Goal: Information Seeking & Learning: Learn about a topic

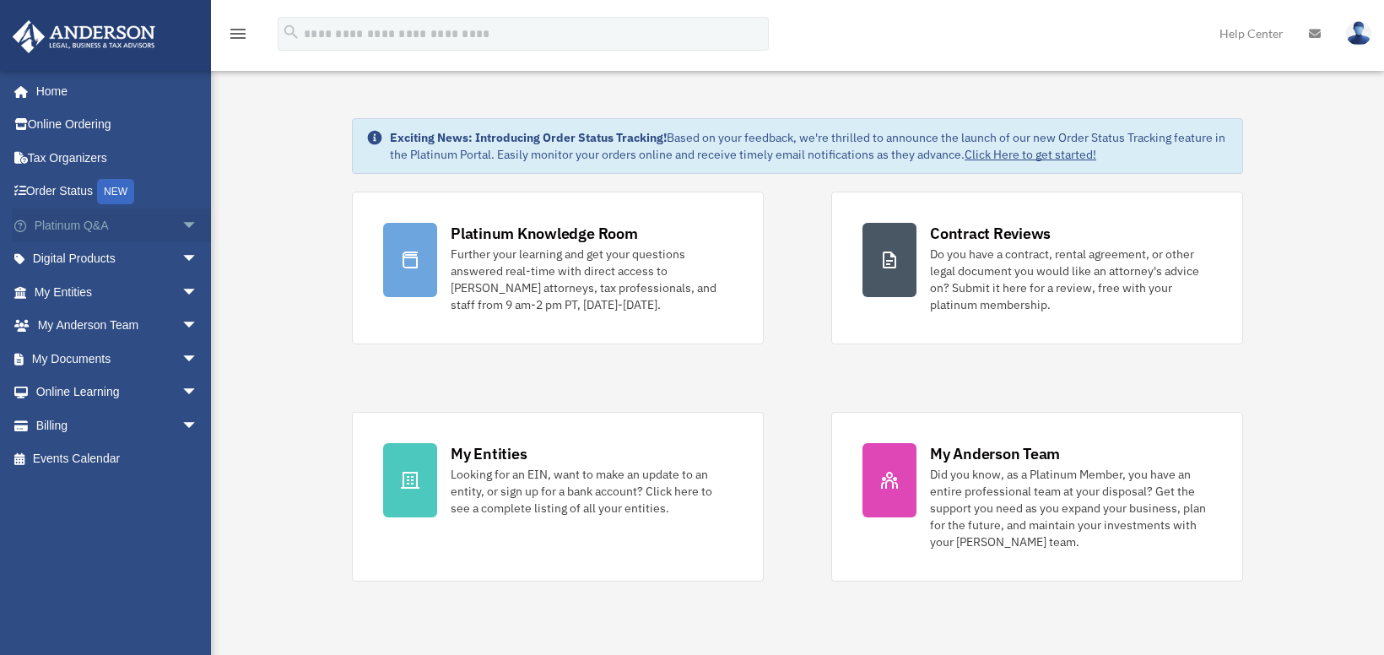
click at [181, 229] on span "arrow_drop_down" at bounding box center [198, 225] width 34 height 35
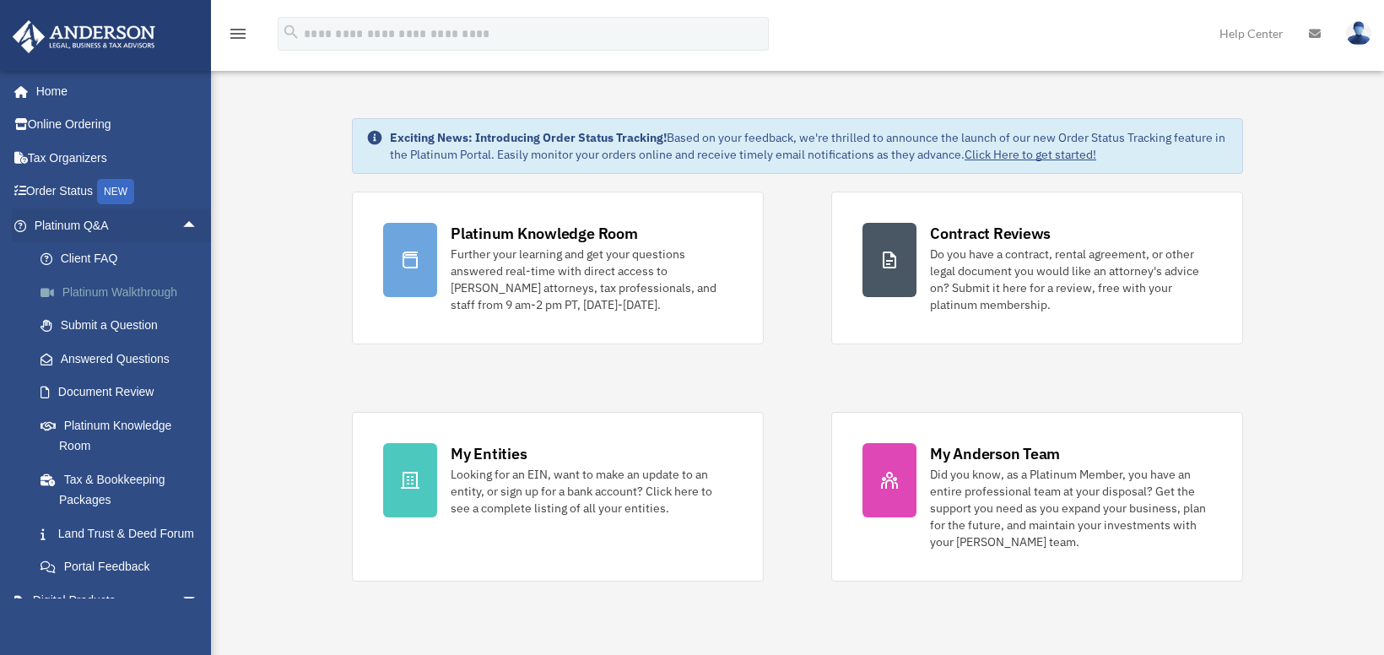
scroll to position [84, 0]
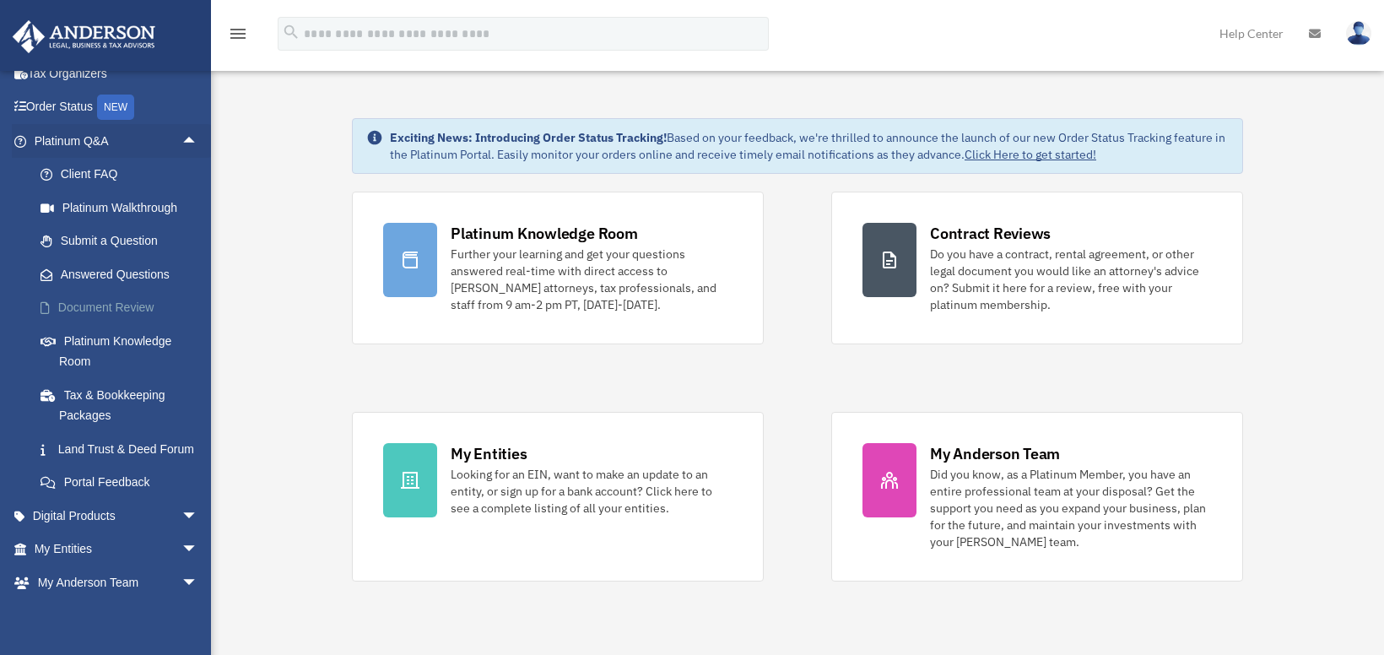
click at [110, 311] on link "Document Review" at bounding box center [124, 308] width 200 height 34
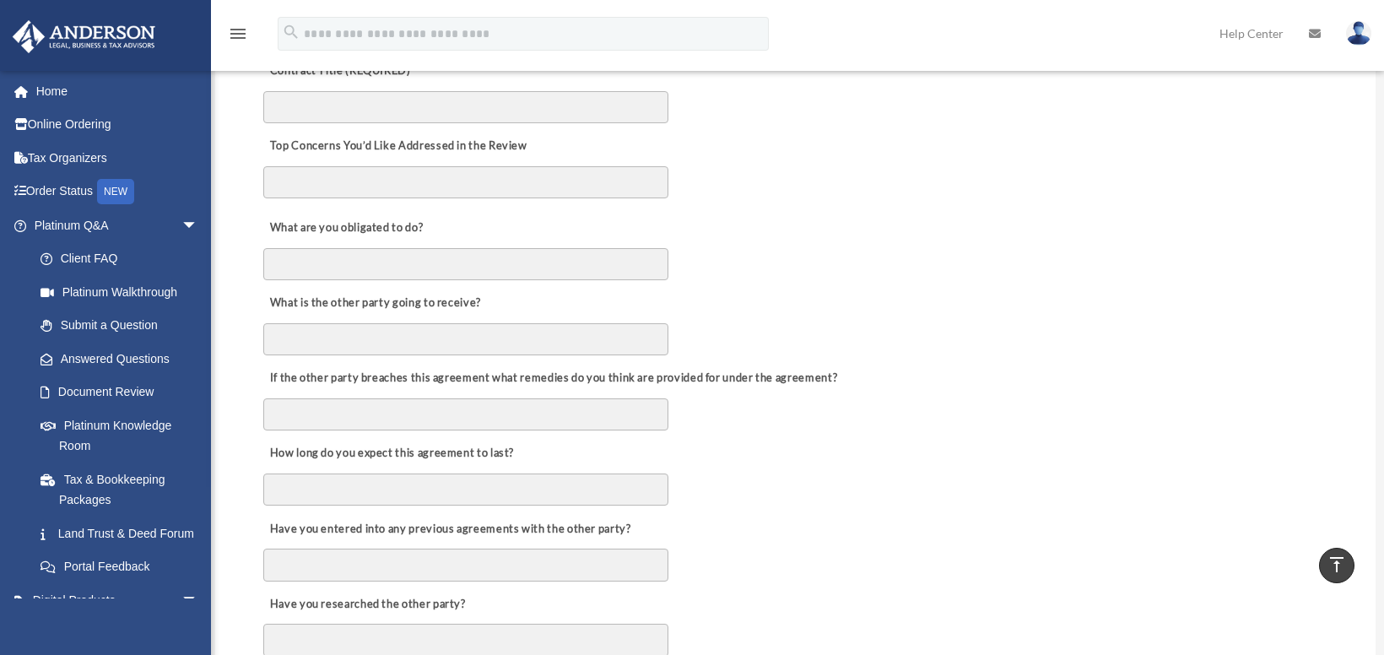
scroll to position [506, 0]
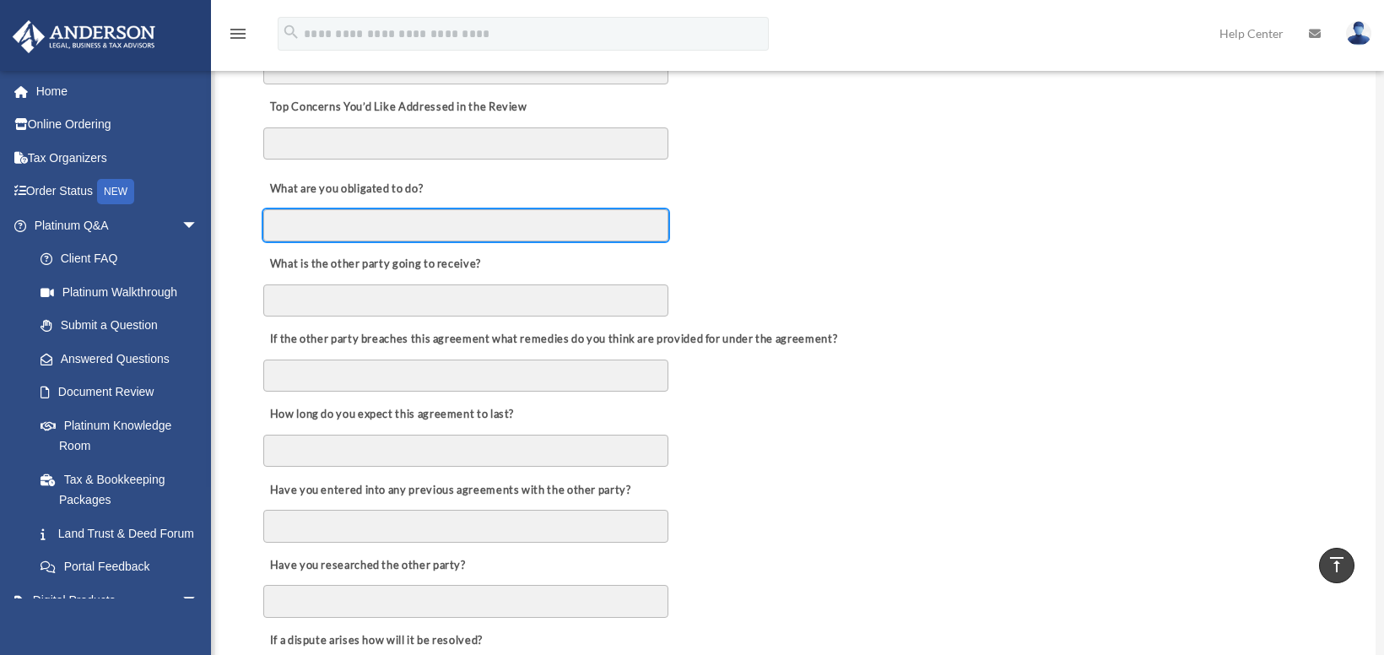
click at [607, 231] on input "What are you obligated to do?" at bounding box center [465, 225] width 405 height 32
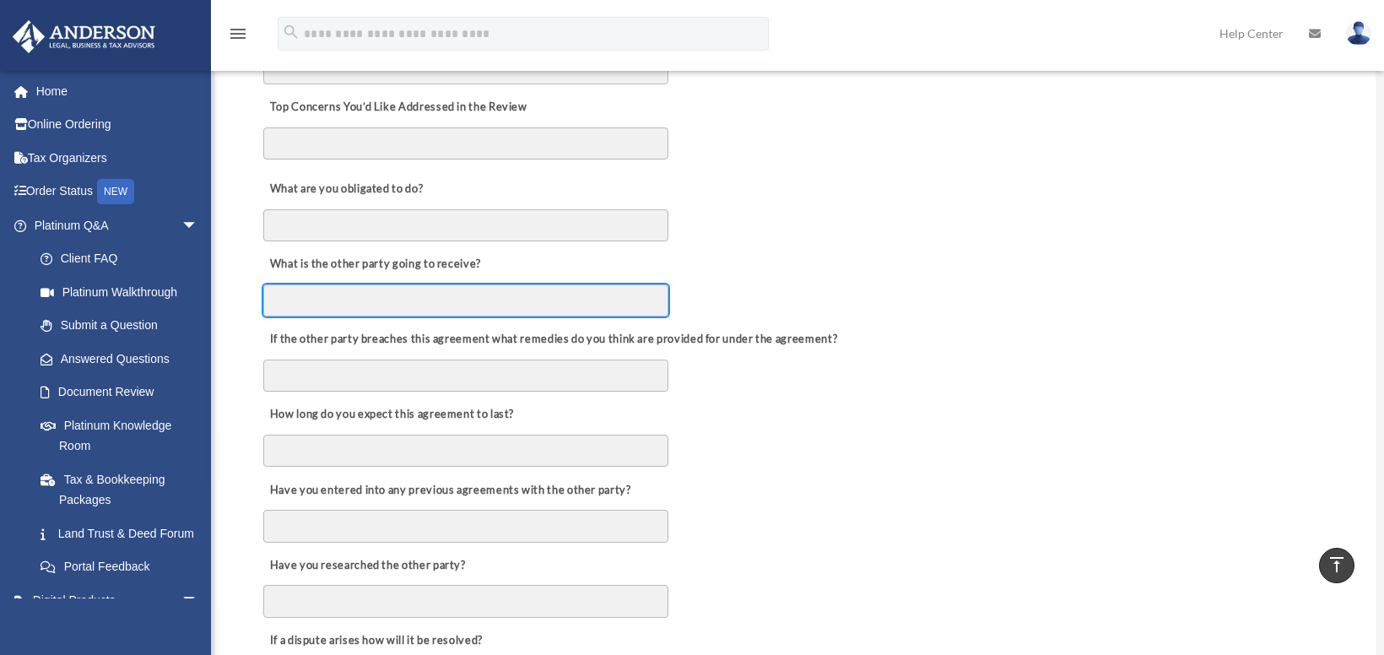
click at [599, 310] on input "What is the other party going to receive?" at bounding box center [465, 300] width 405 height 32
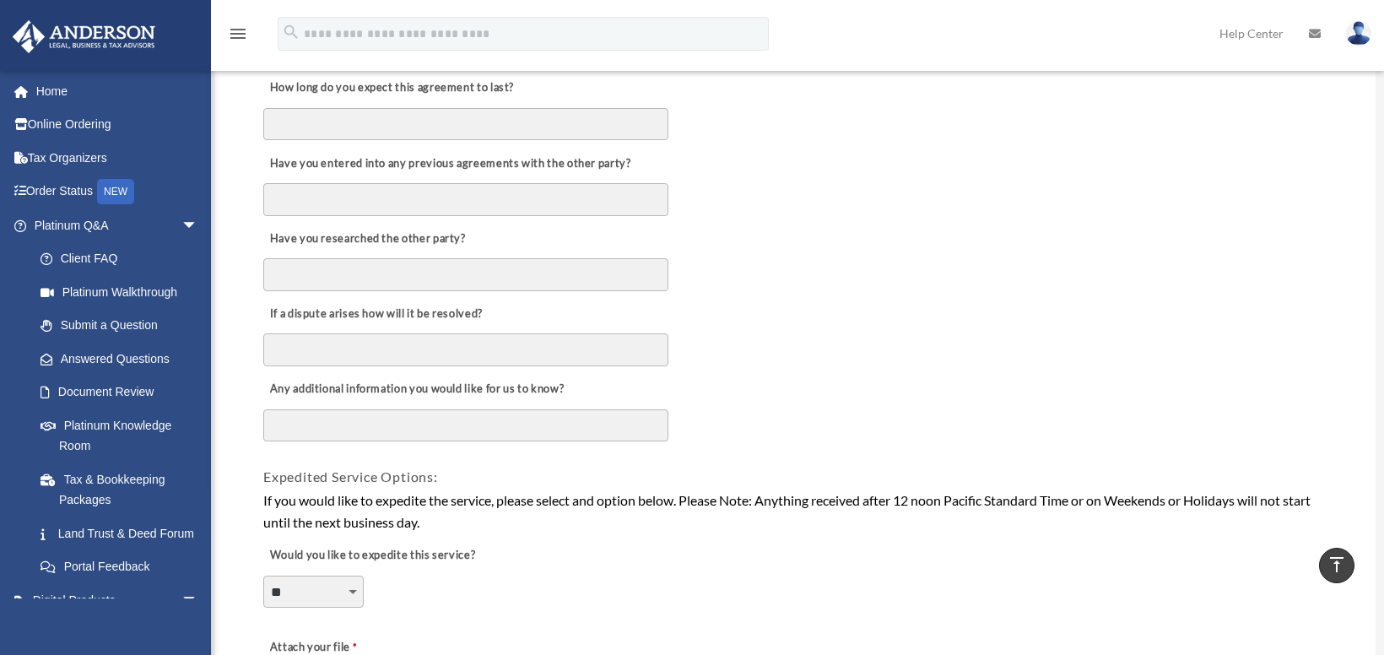
scroll to position [1012, 0]
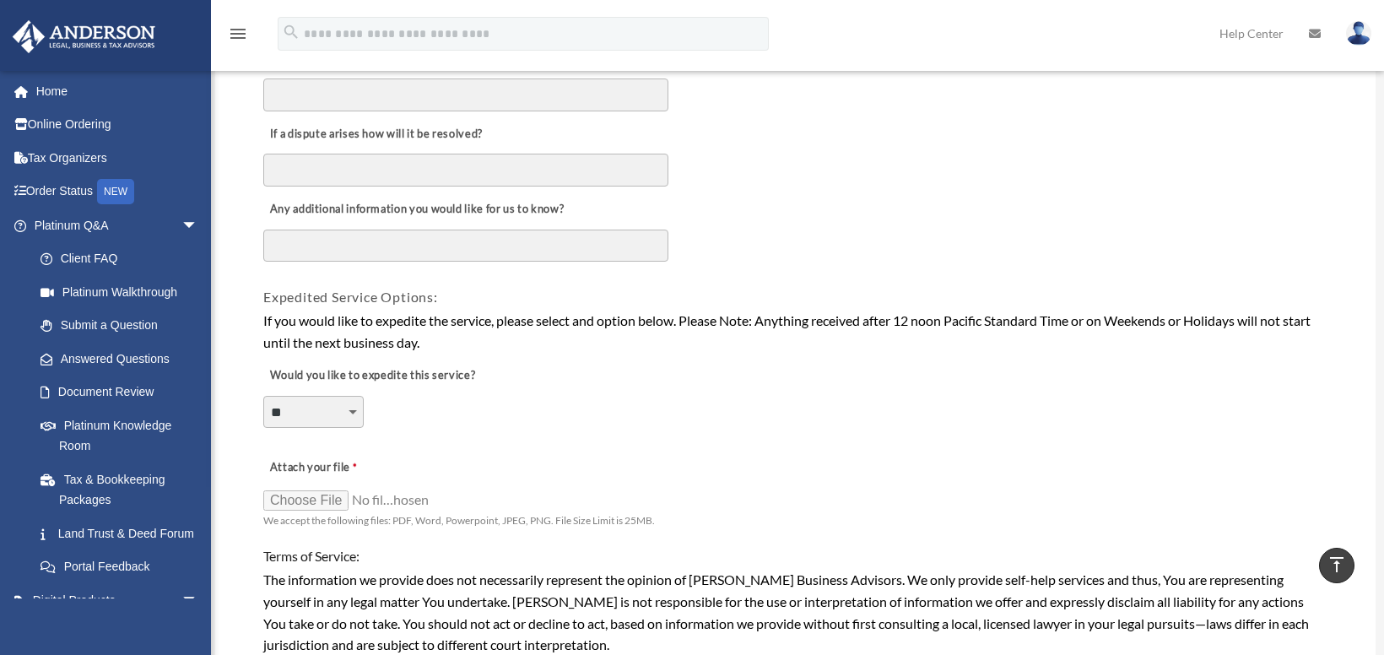
click at [427, 249] on textarea "Any additional information you would like for us to know?" at bounding box center [465, 246] width 405 height 32
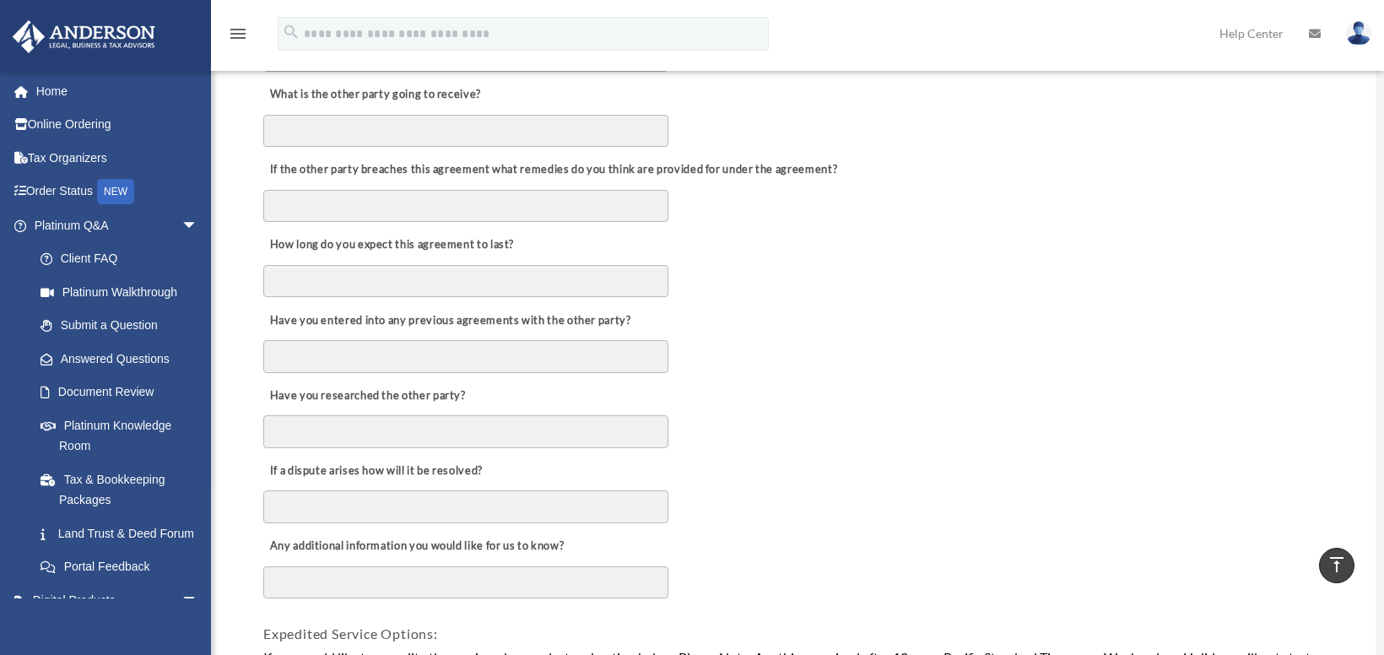
scroll to position [674, 0]
click at [181, 226] on span "arrow_drop_down" at bounding box center [198, 225] width 34 height 35
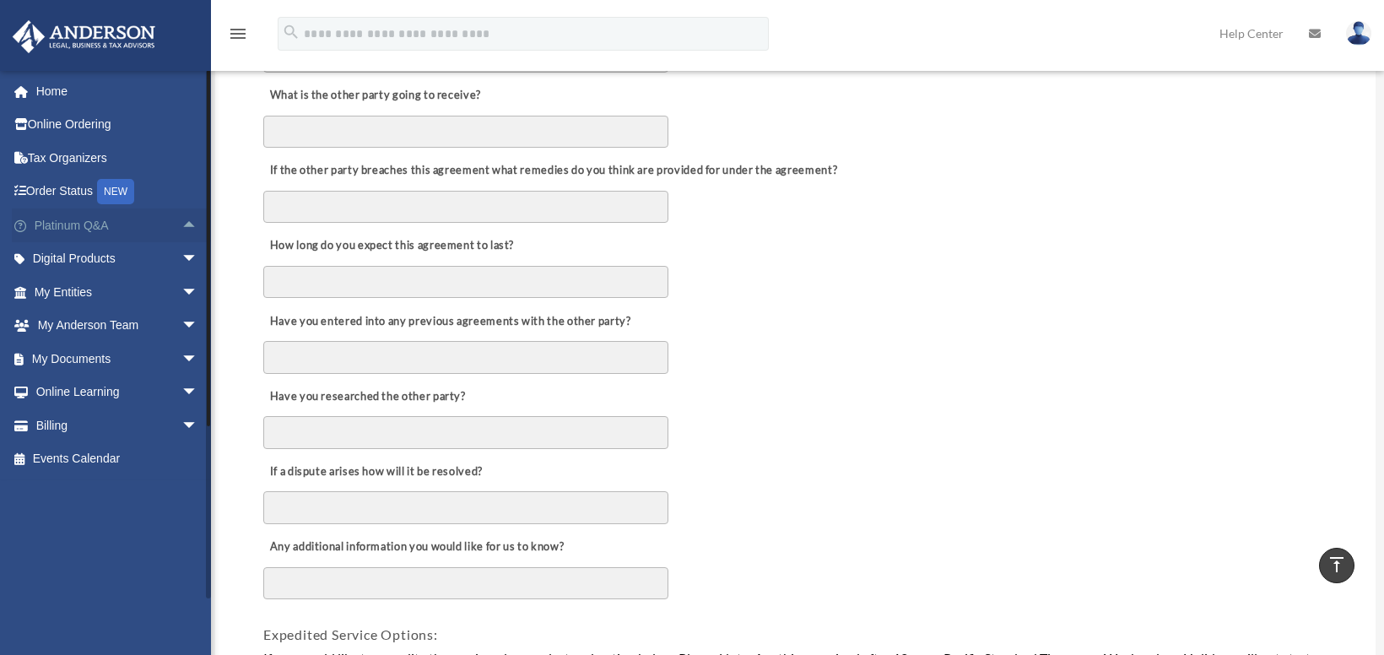
click at [181, 224] on span "arrow_drop_up" at bounding box center [198, 225] width 34 height 35
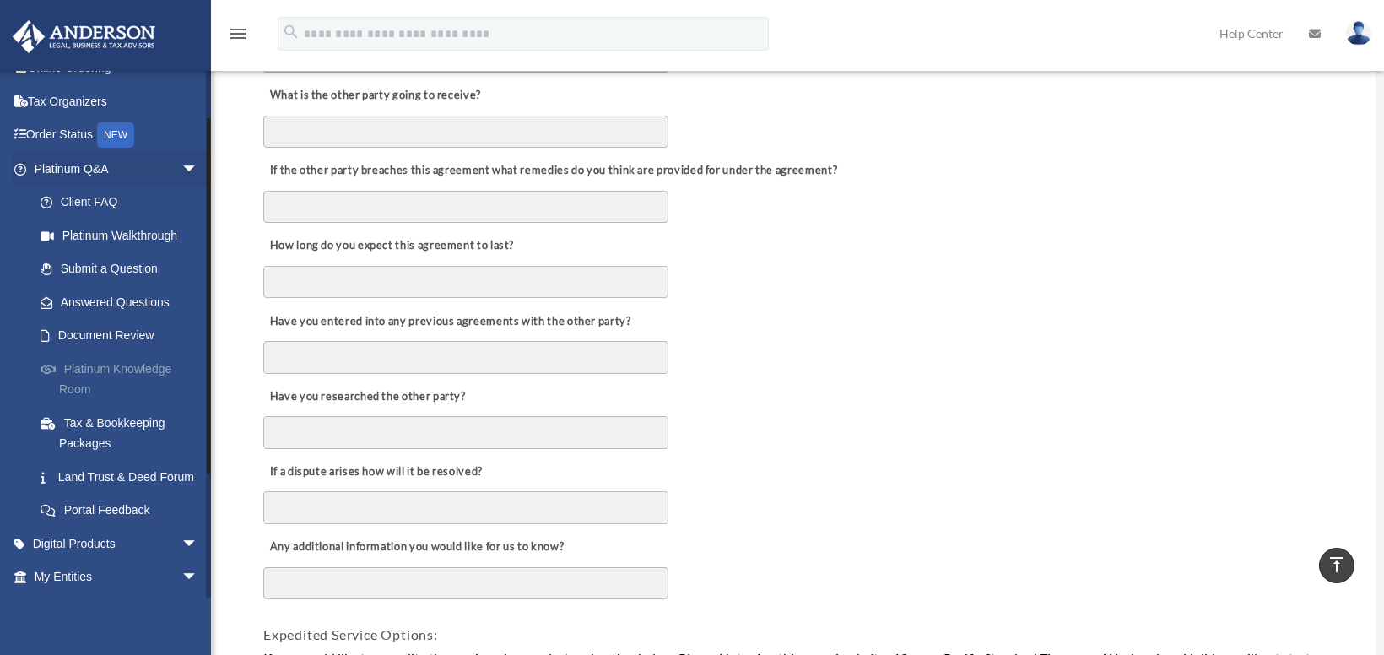
scroll to position [84, 0]
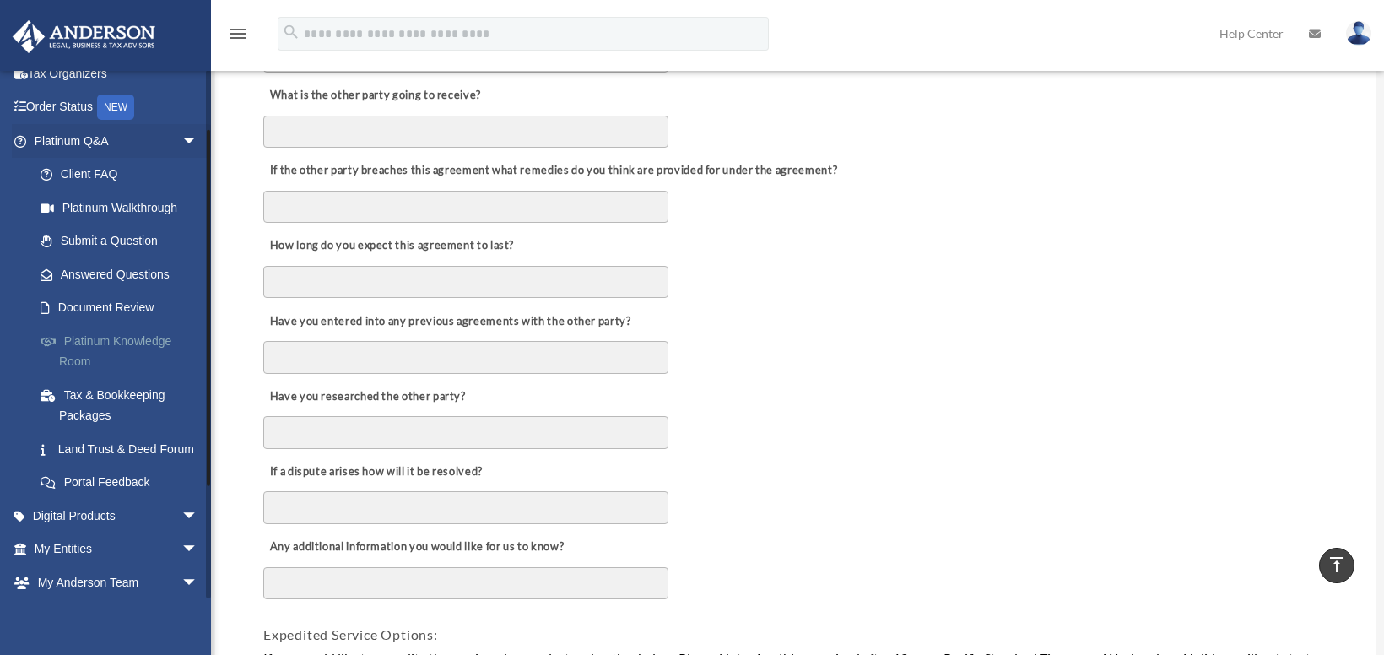
click at [120, 345] on link "Platinum Knowledge Room" at bounding box center [124, 351] width 200 height 54
click at [126, 349] on link "Platinum Knowledge Room" at bounding box center [124, 351] width 200 height 54
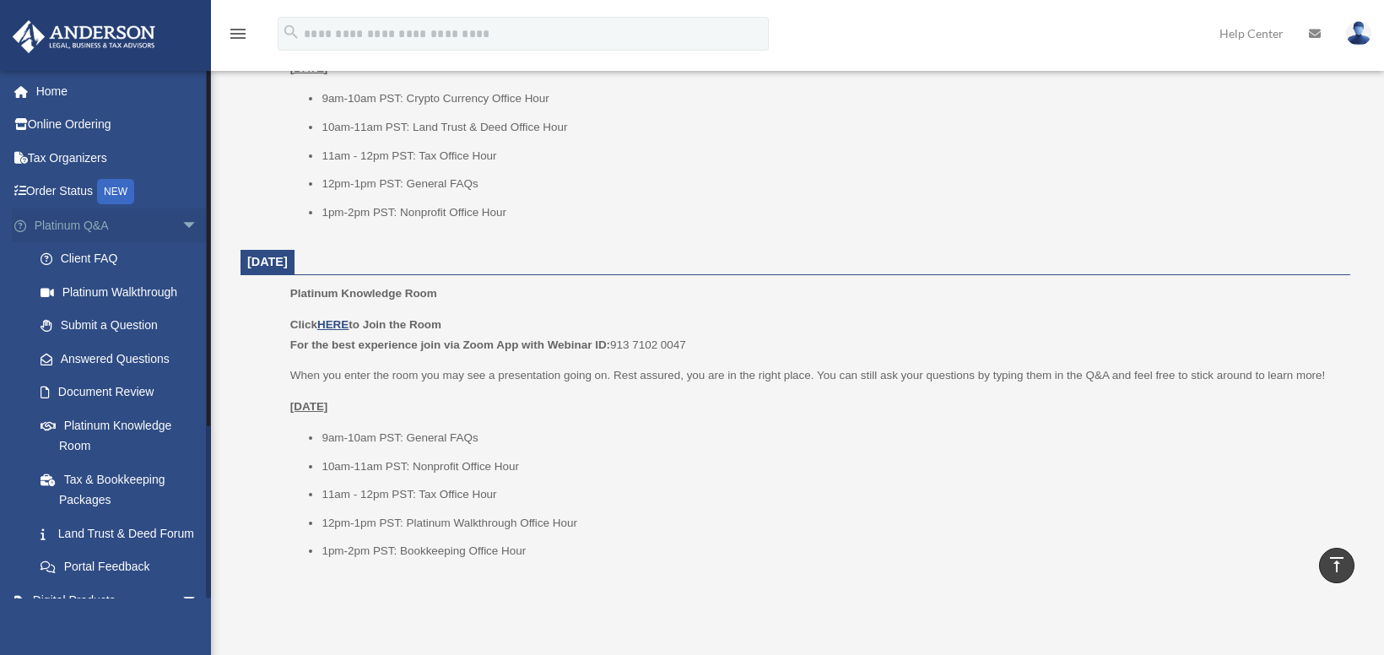
click at [181, 219] on span "arrow_drop_down" at bounding box center [198, 225] width 34 height 35
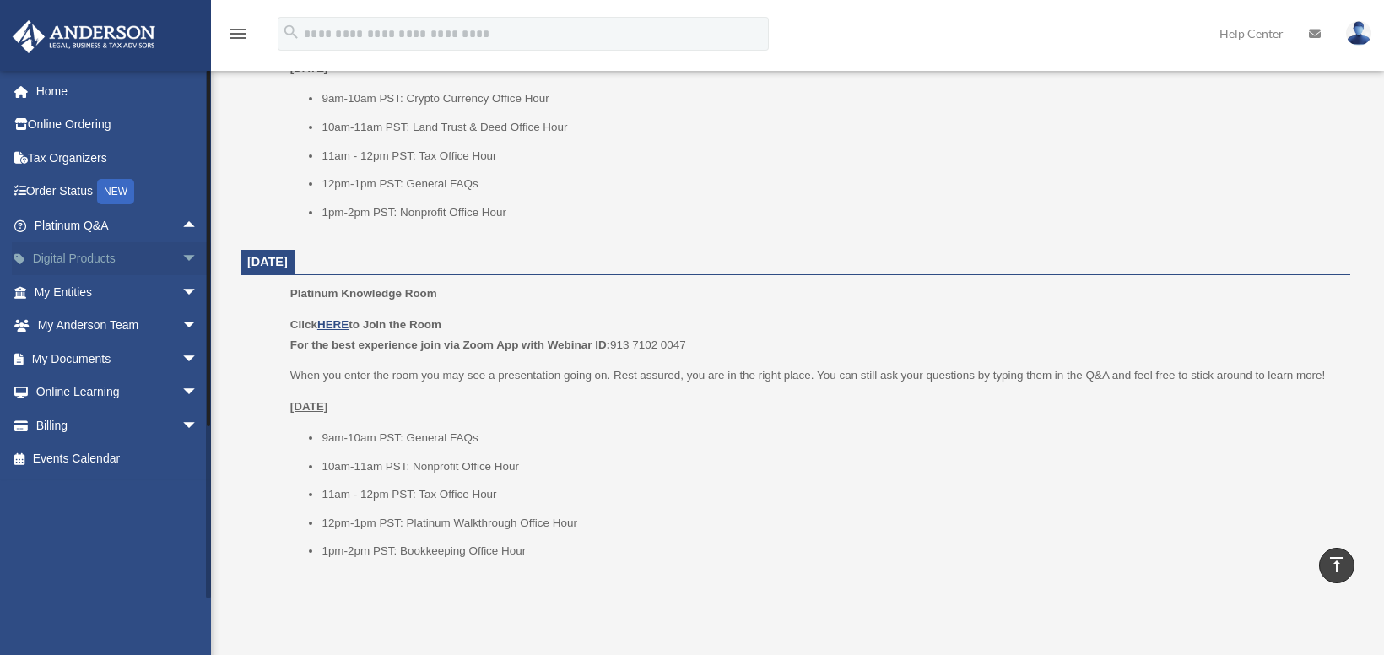
click at [109, 265] on link "Digital Products arrow_drop_down" at bounding box center [118, 259] width 212 height 34
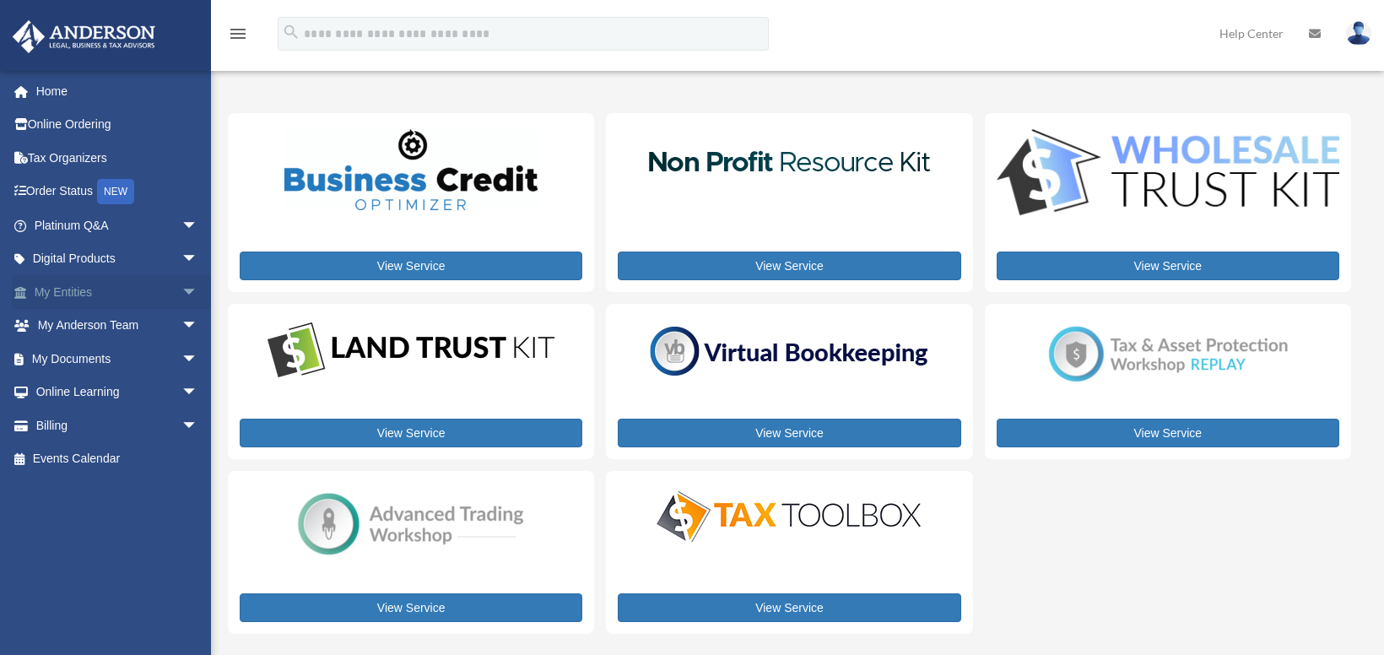
click at [181, 293] on span "arrow_drop_down" at bounding box center [198, 292] width 34 height 35
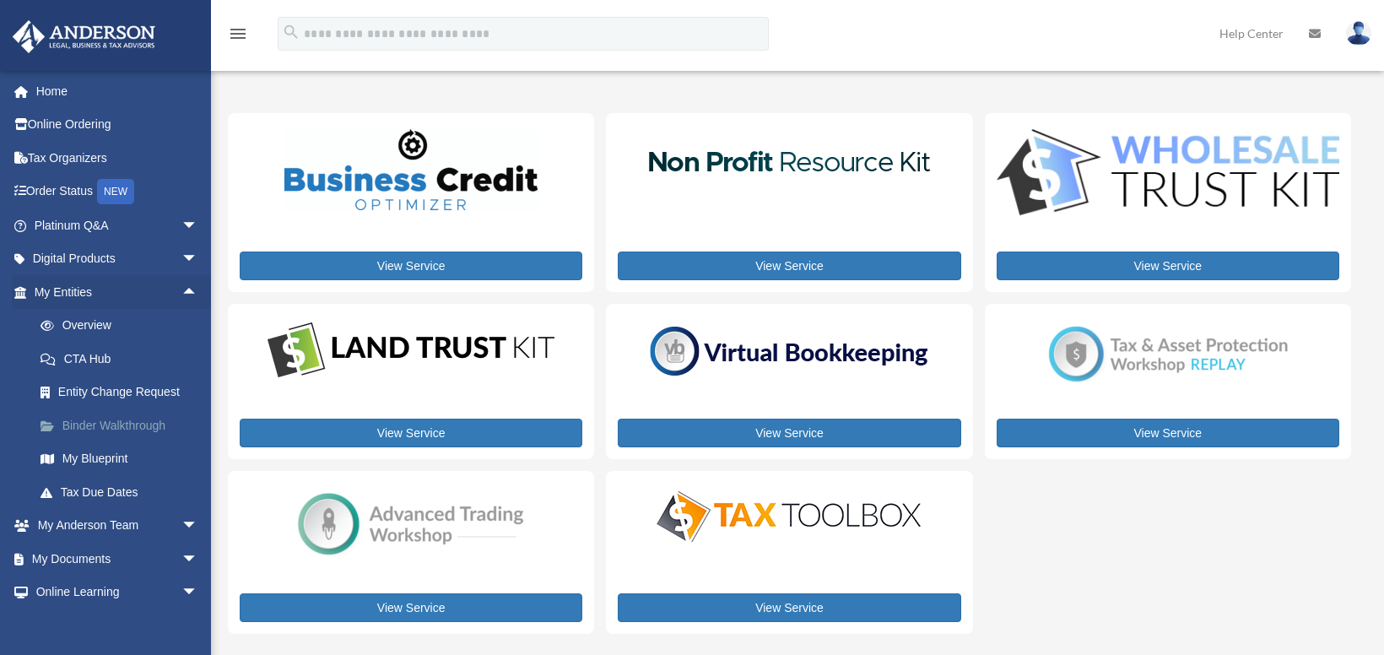
click at [97, 425] on link "Binder Walkthrough" at bounding box center [124, 426] width 200 height 34
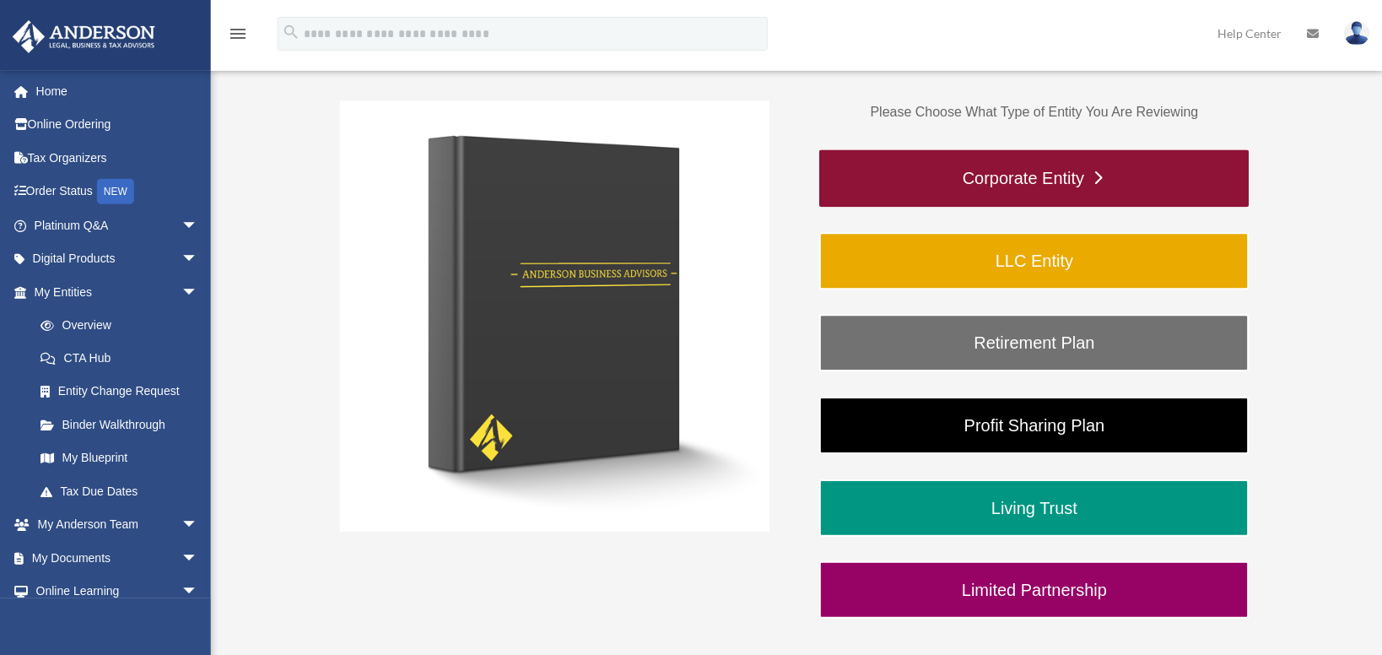
scroll to position [169, 0]
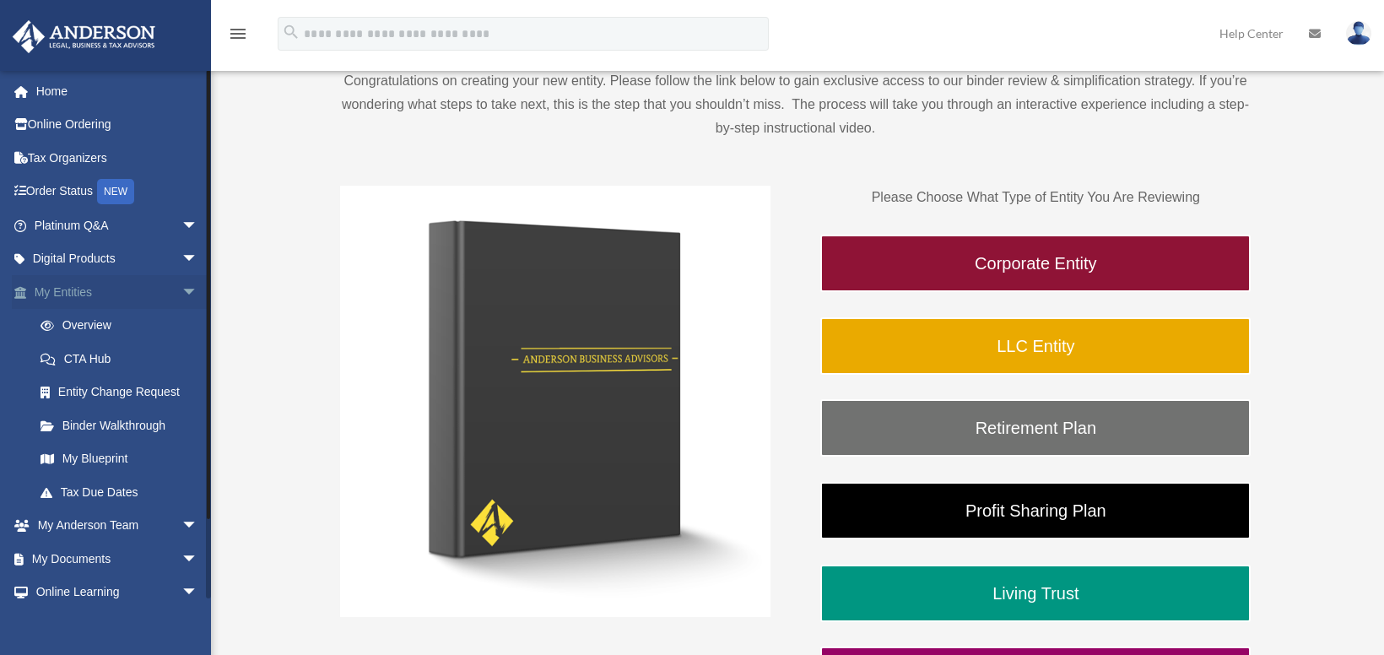
click at [181, 289] on span "arrow_drop_down" at bounding box center [198, 292] width 34 height 35
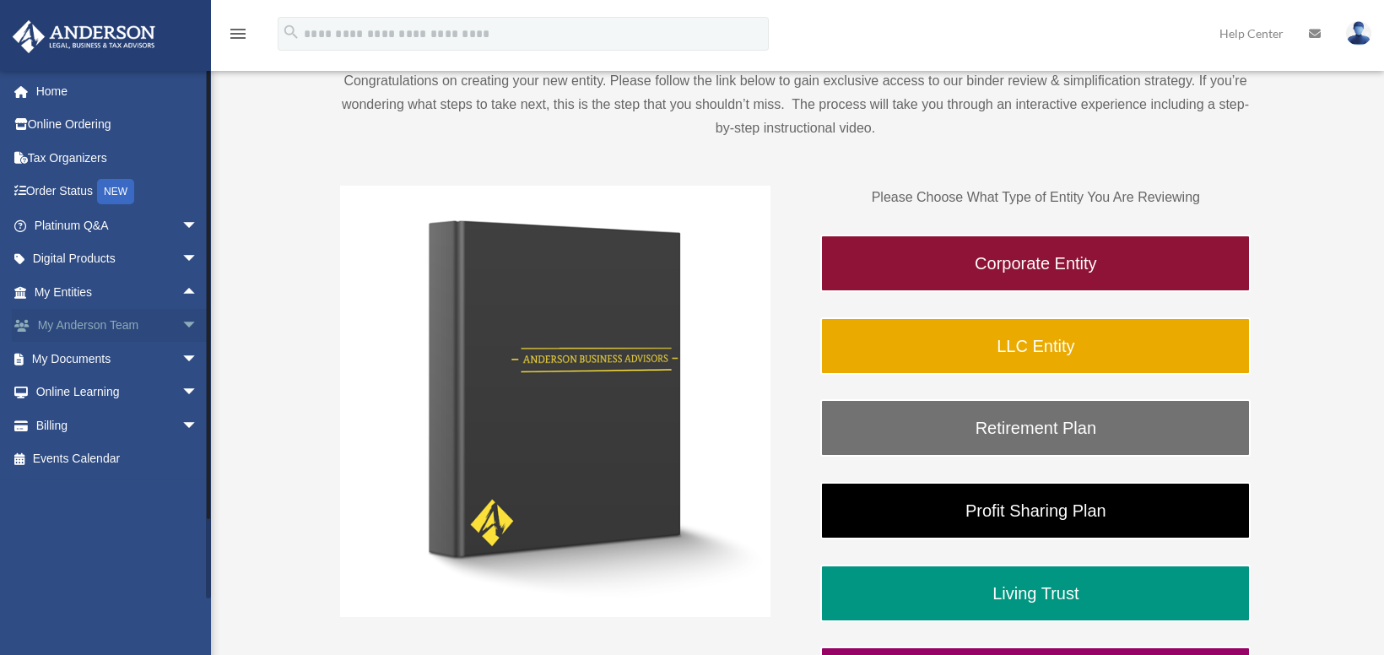
click at [181, 325] on span "arrow_drop_down" at bounding box center [198, 326] width 34 height 35
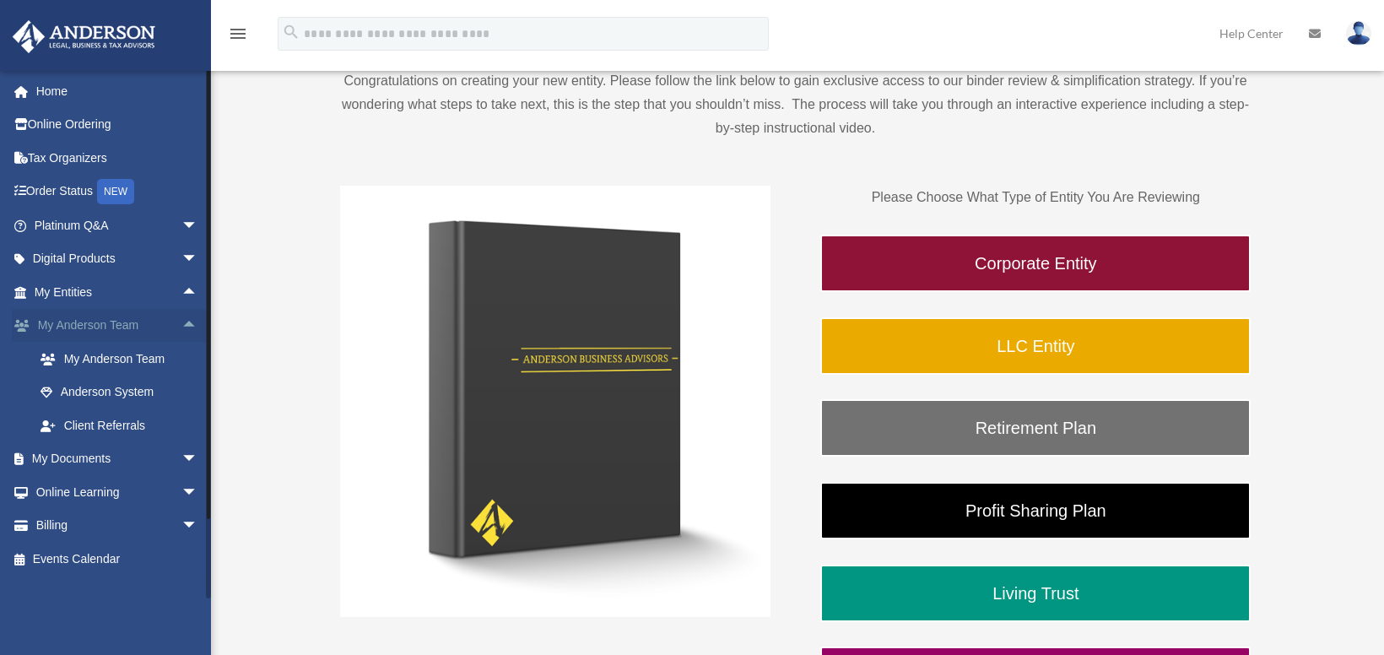
click at [181, 325] on span "arrow_drop_up" at bounding box center [198, 326] width 34 height 35
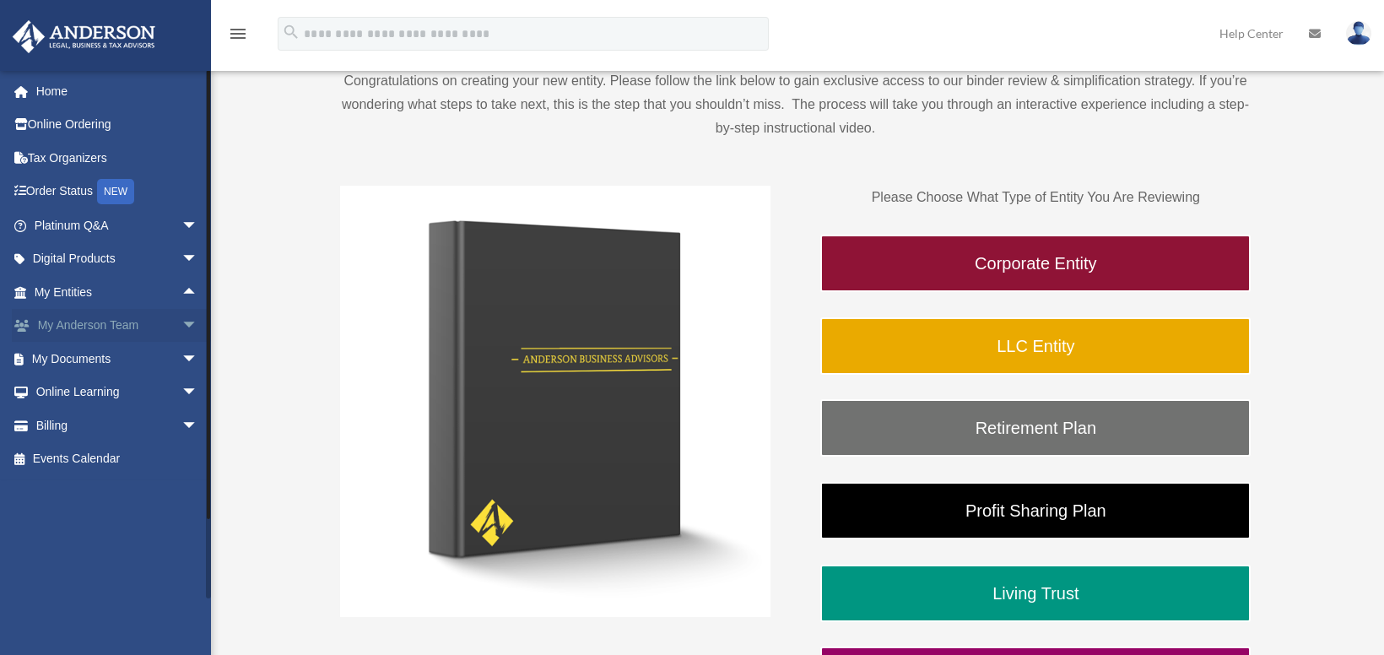
click at [181, 325] on span "arrow_drop_down" at bounding box center [198, 326] width 34 height 35
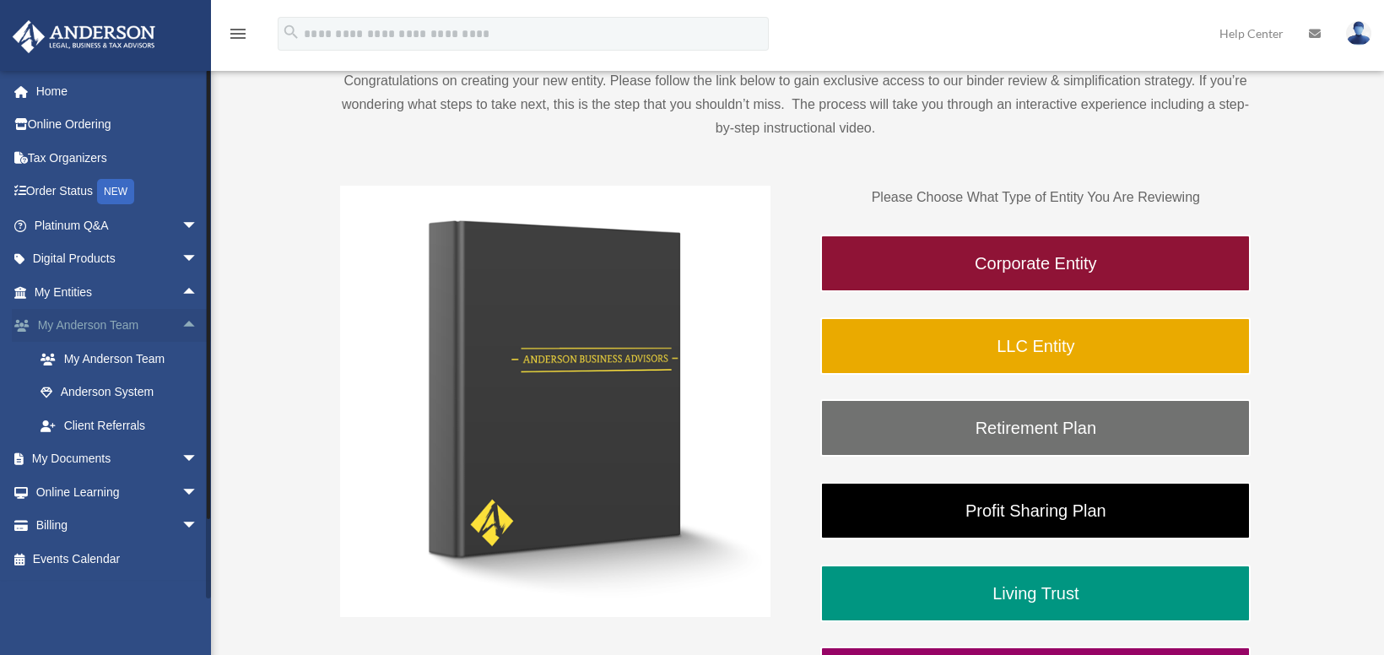
click at [181, 325] on span "arrow_drop_up" at bounding box center [198, 326] width 34 height 35
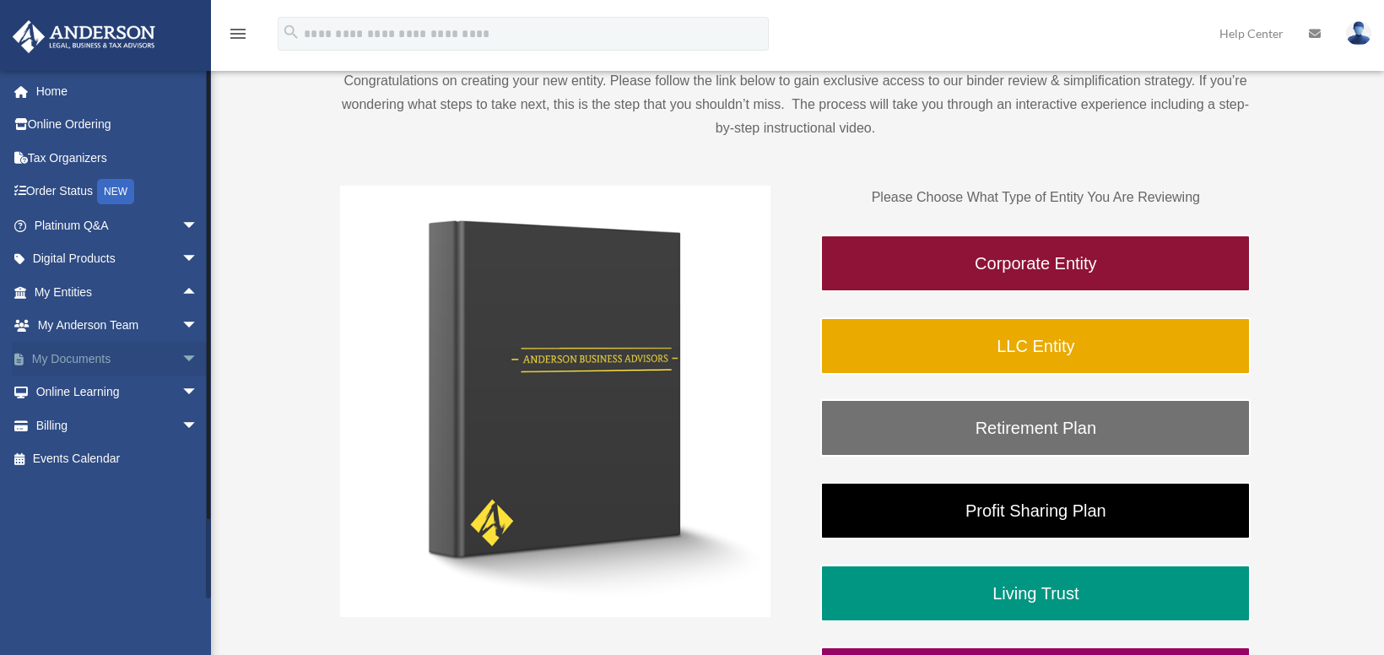
click at [181, 357] on span "arrow_drop_down" at bounding box center [198, 359] width 34 height 35
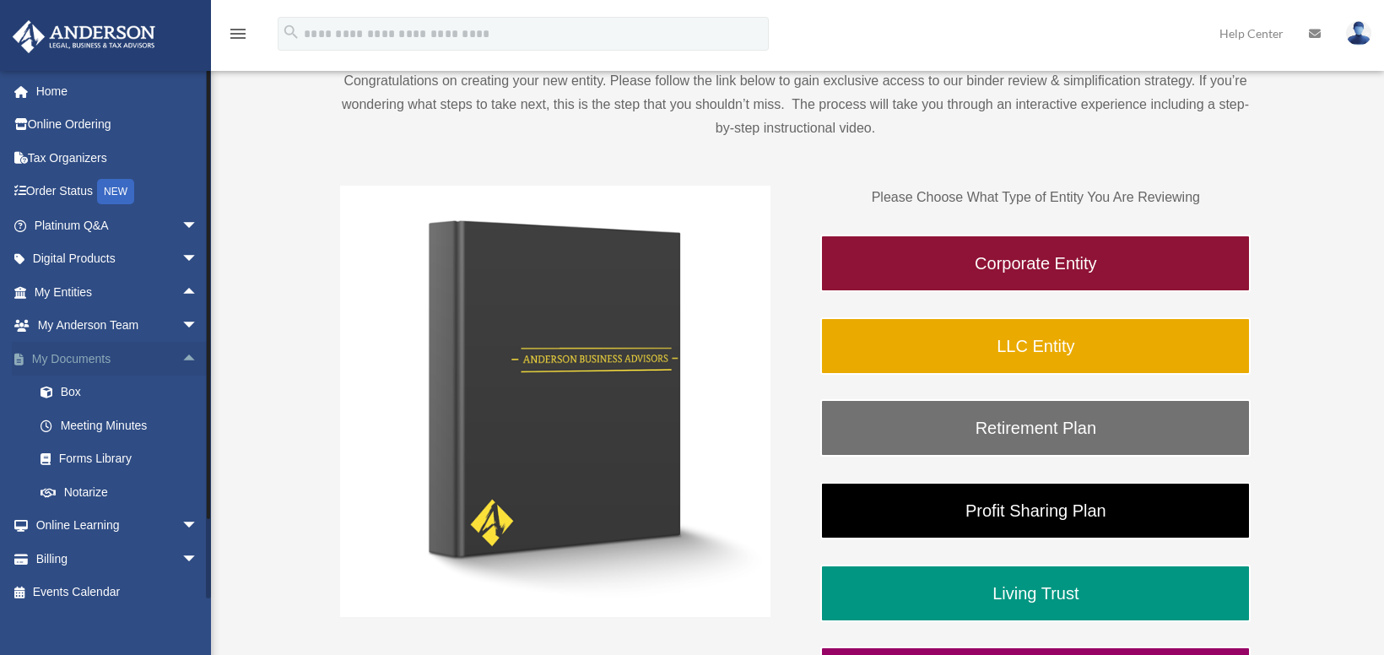
click at [181, 358] on span "arrow_drop_up" at bounding box center [198, 359] width 34 height 35
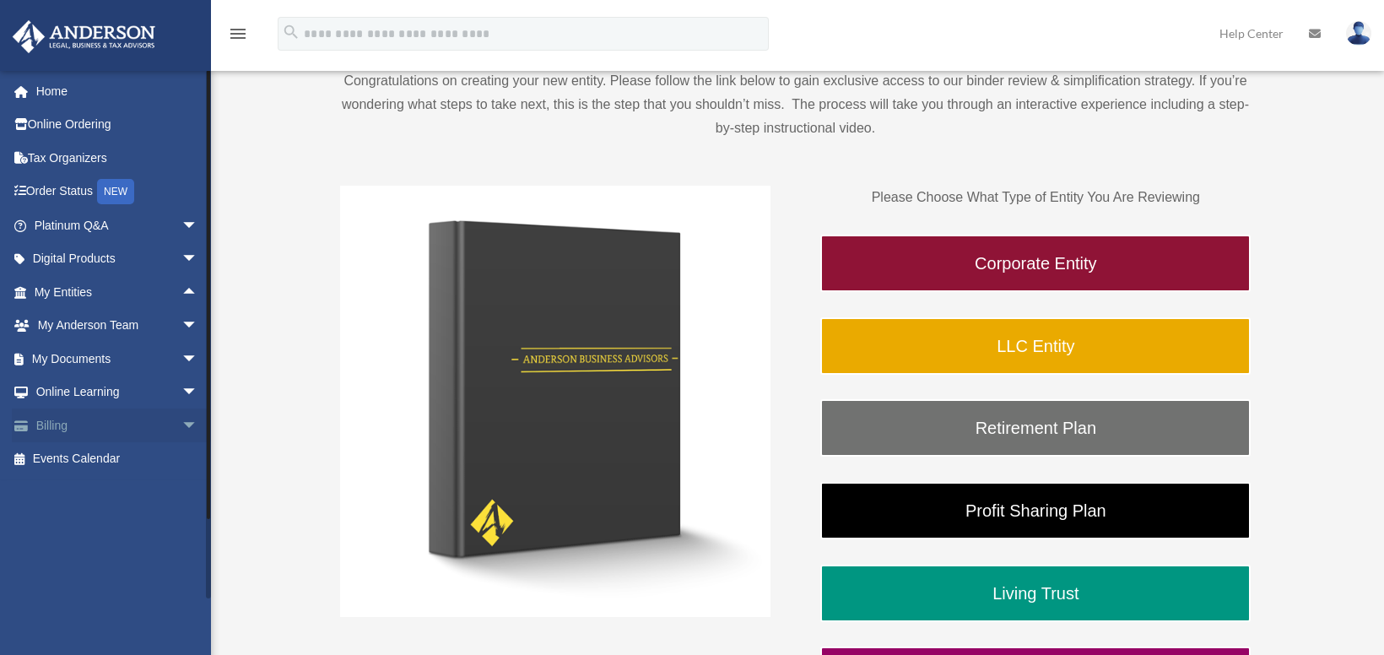
click at [181, 418] on span "arrow_drop_down" at bounding box center [198, 426] width 34 height 35
click at [181, 426] on span "arrow_drop_up" at bounding box center [198, 426] width 34 height 35
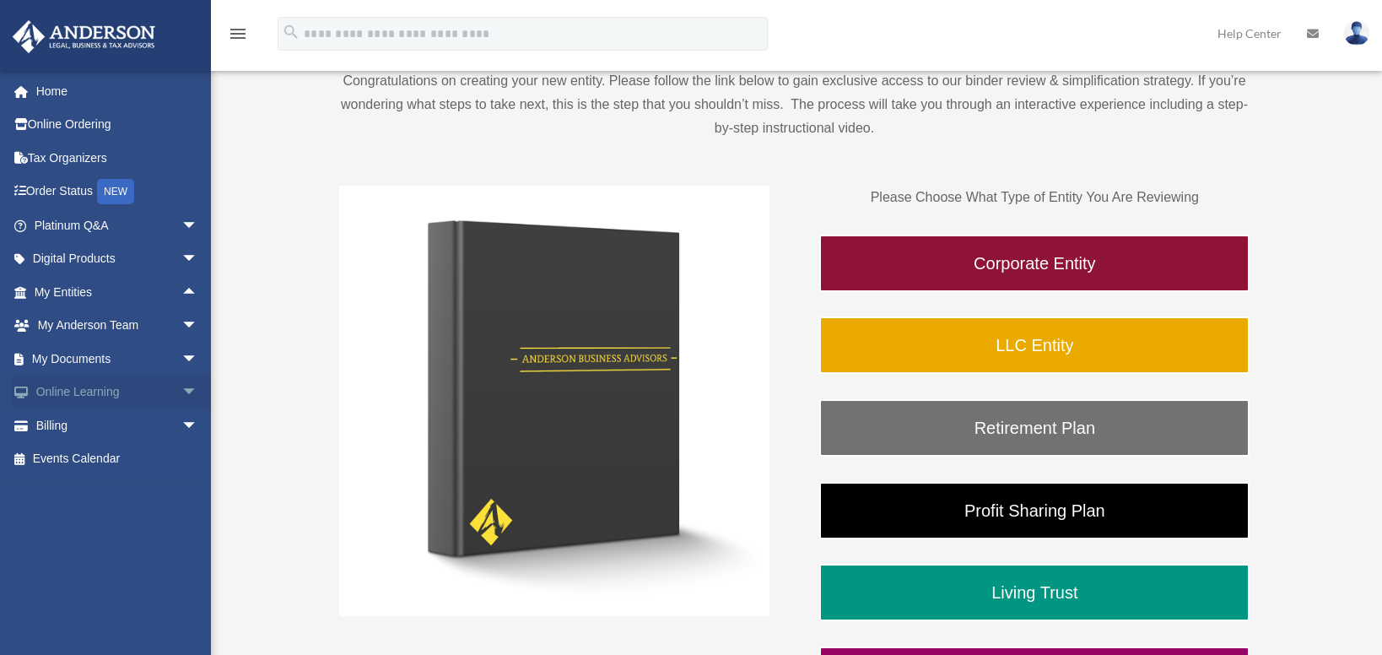
click at [181, 384] on span "arrow_drop_down" at bounding box center [198, 393] width 34 height 35
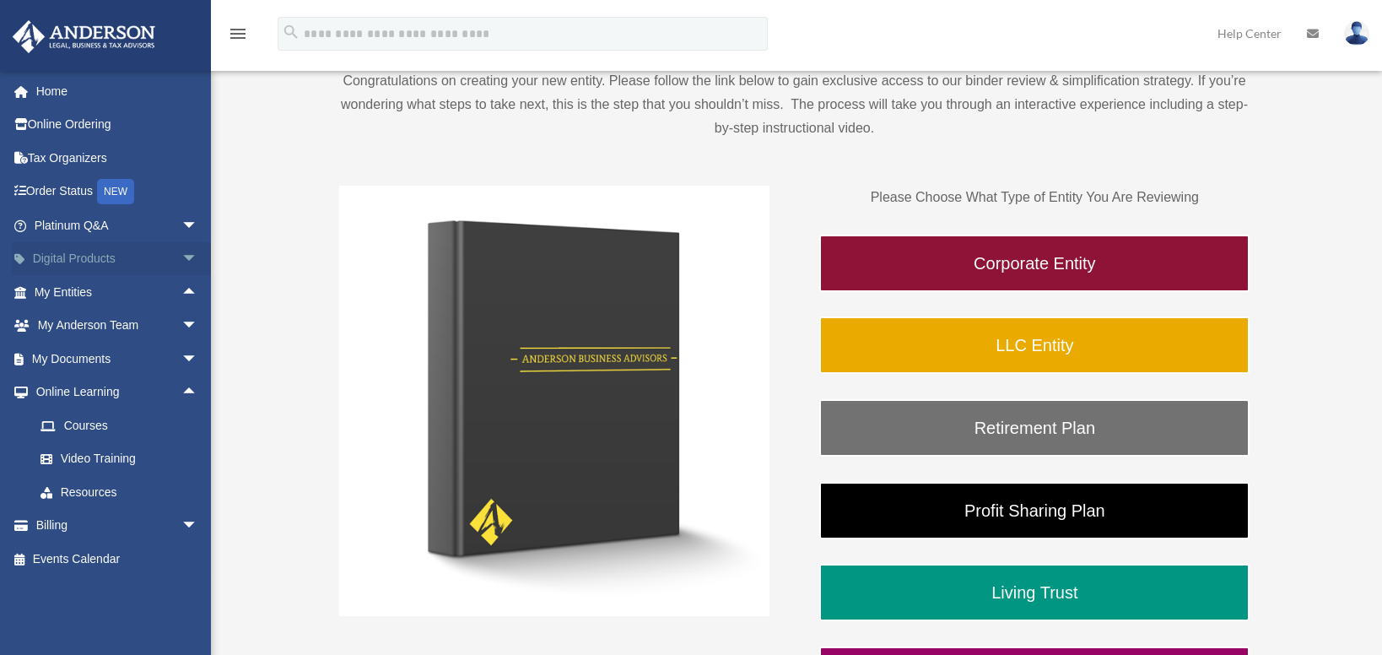
click at [181, 260] on span "arrow_drop_down" at bounding box center [198, 259] width 34 height 35
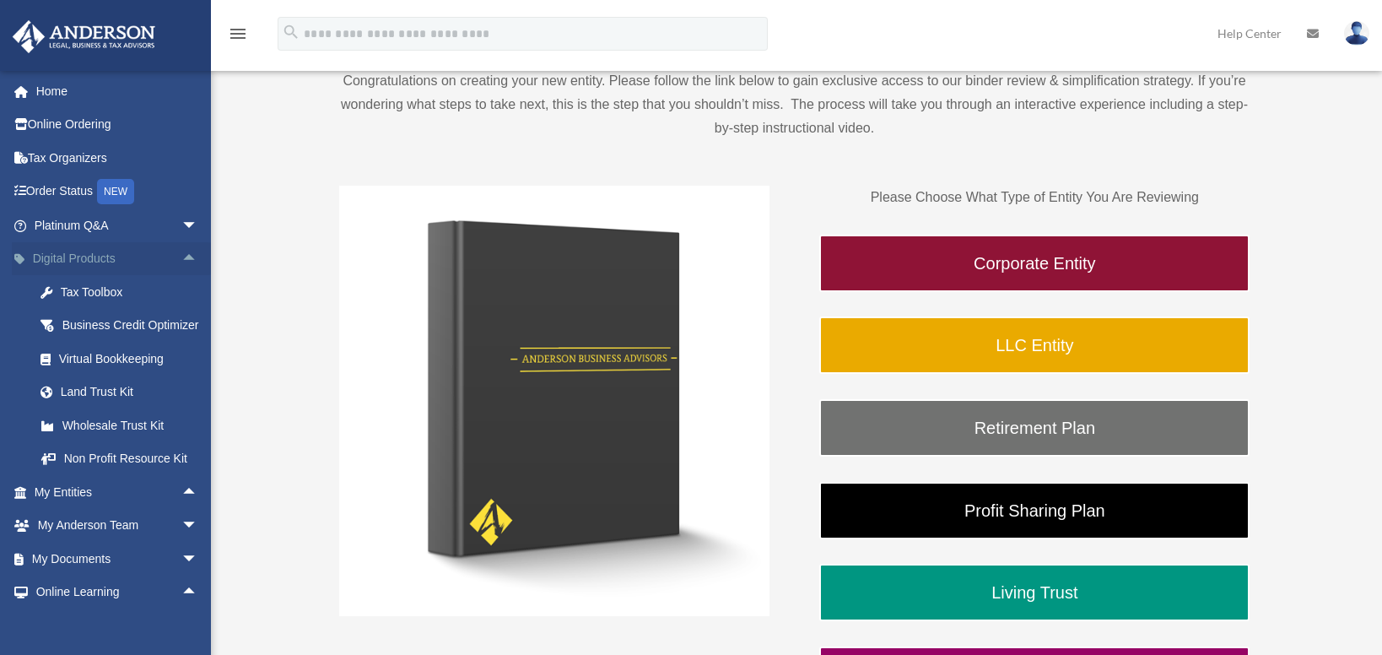
click at [181, 257] on span "arrow_drop_up" at bounding box center [198, 259] width 34 height 35
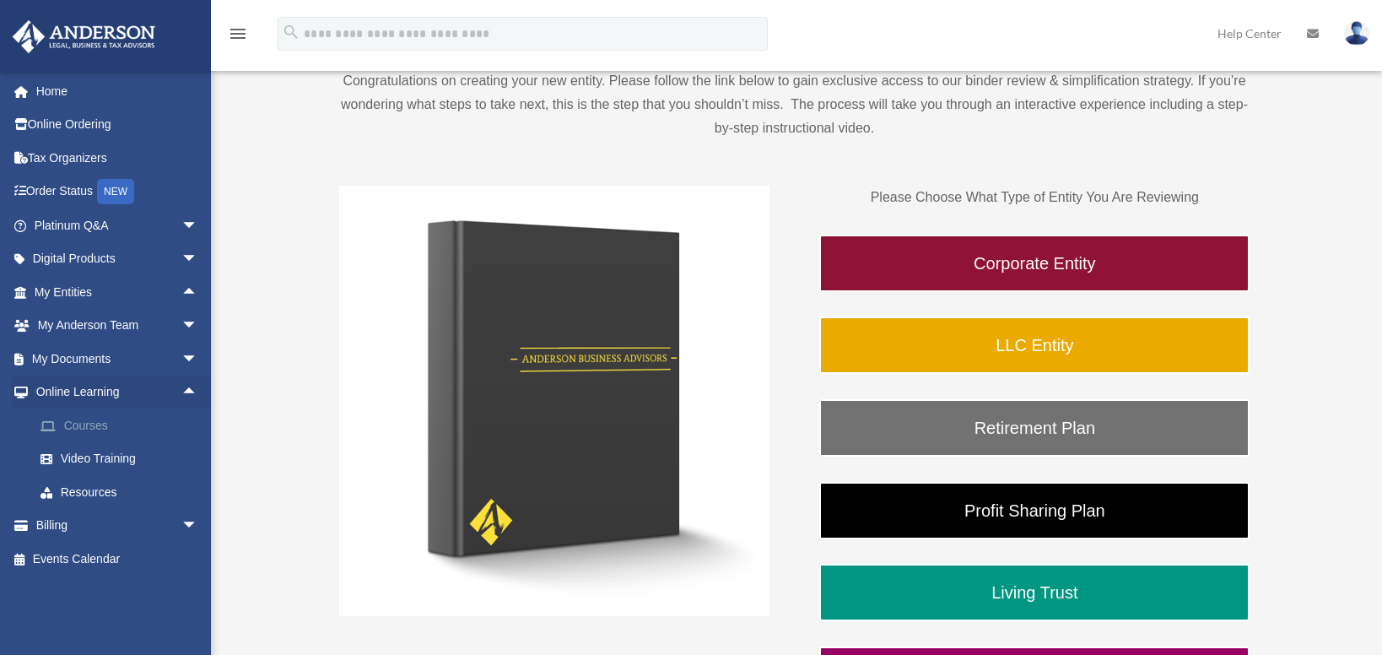
click at [95, 424] on link "Courses" at bounding box center [124, 426] width 200 height 34
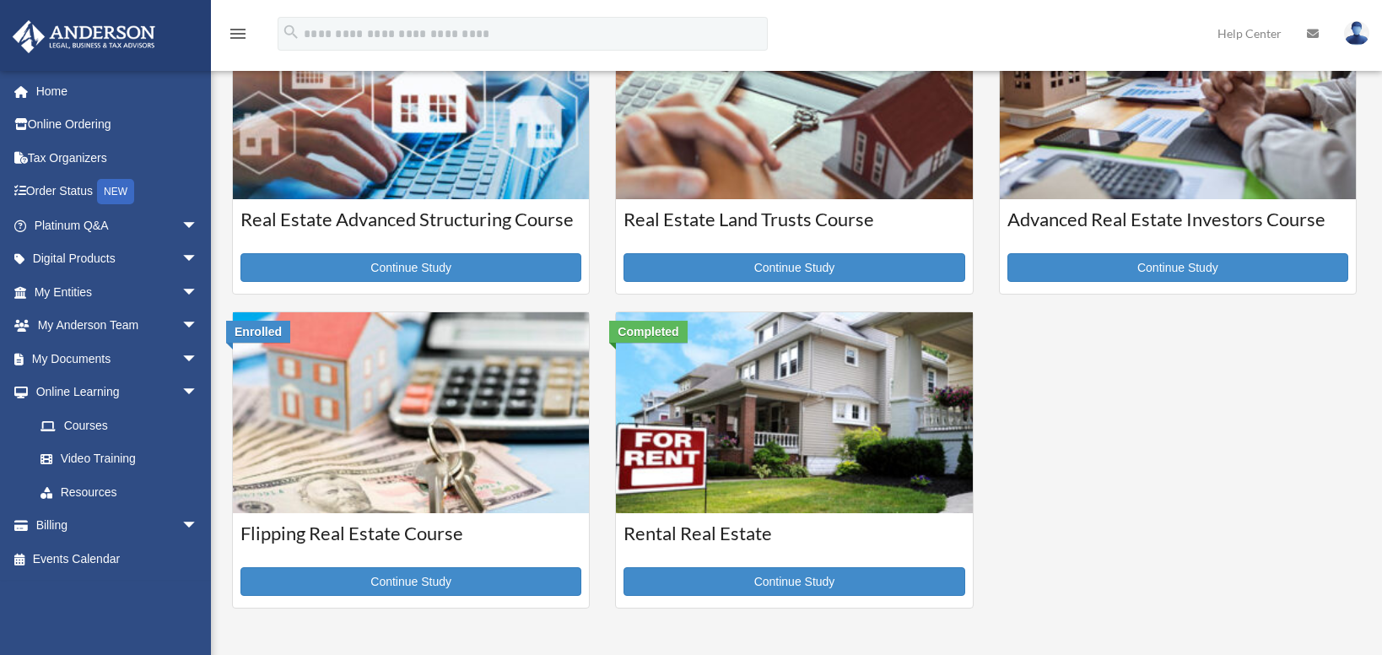
scroll to position [422, 0]
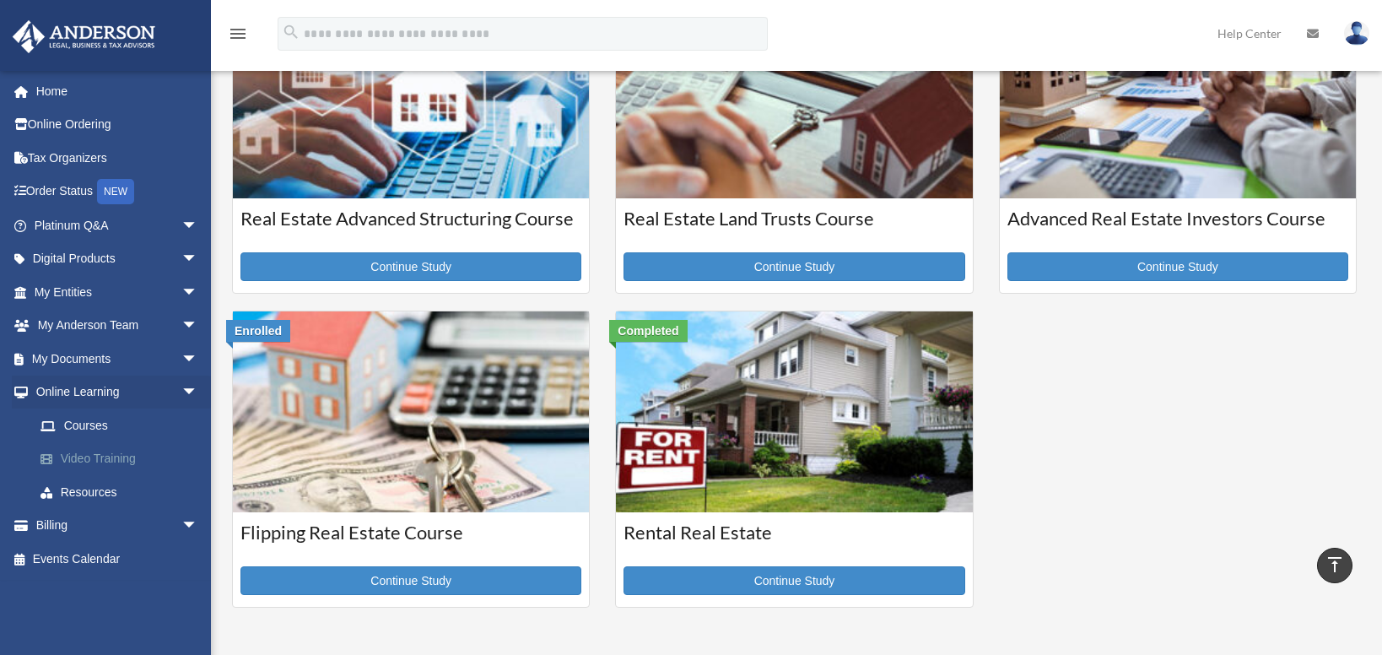
click at [88, 462] on link "Video Training" at bounding box center [124, 459] width 200 height 34
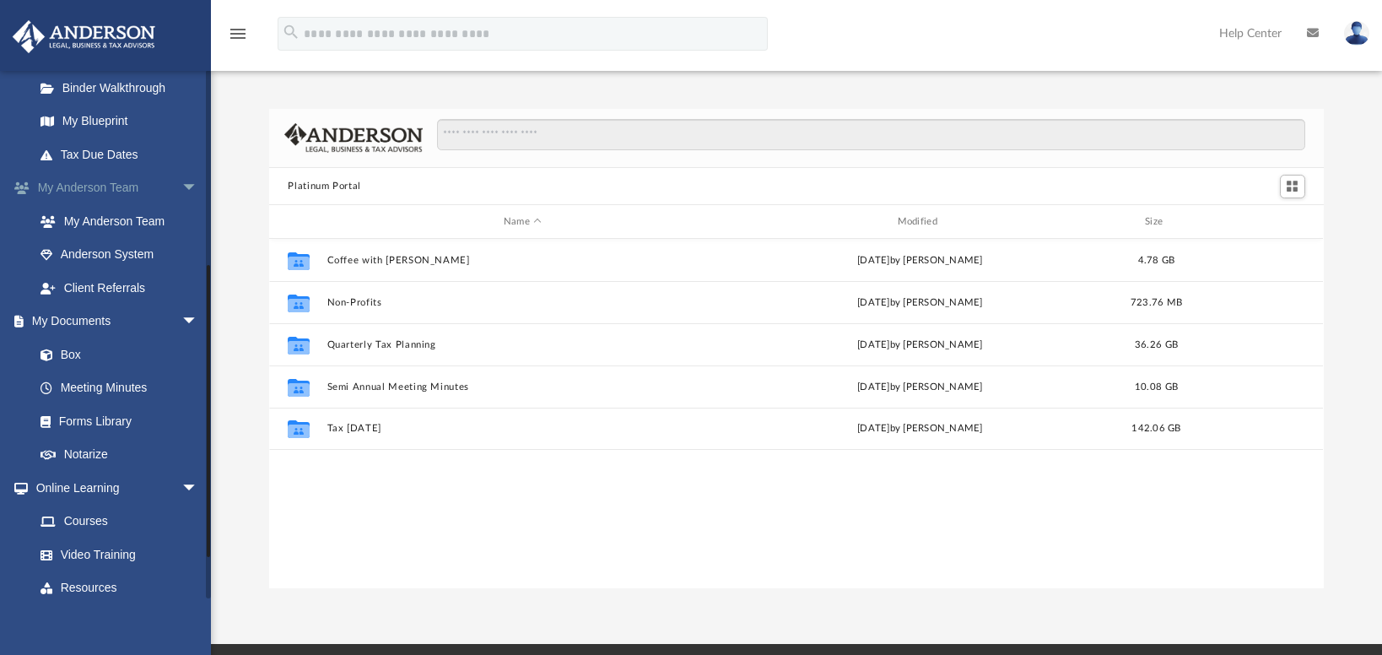
scroll to position [414, 0]
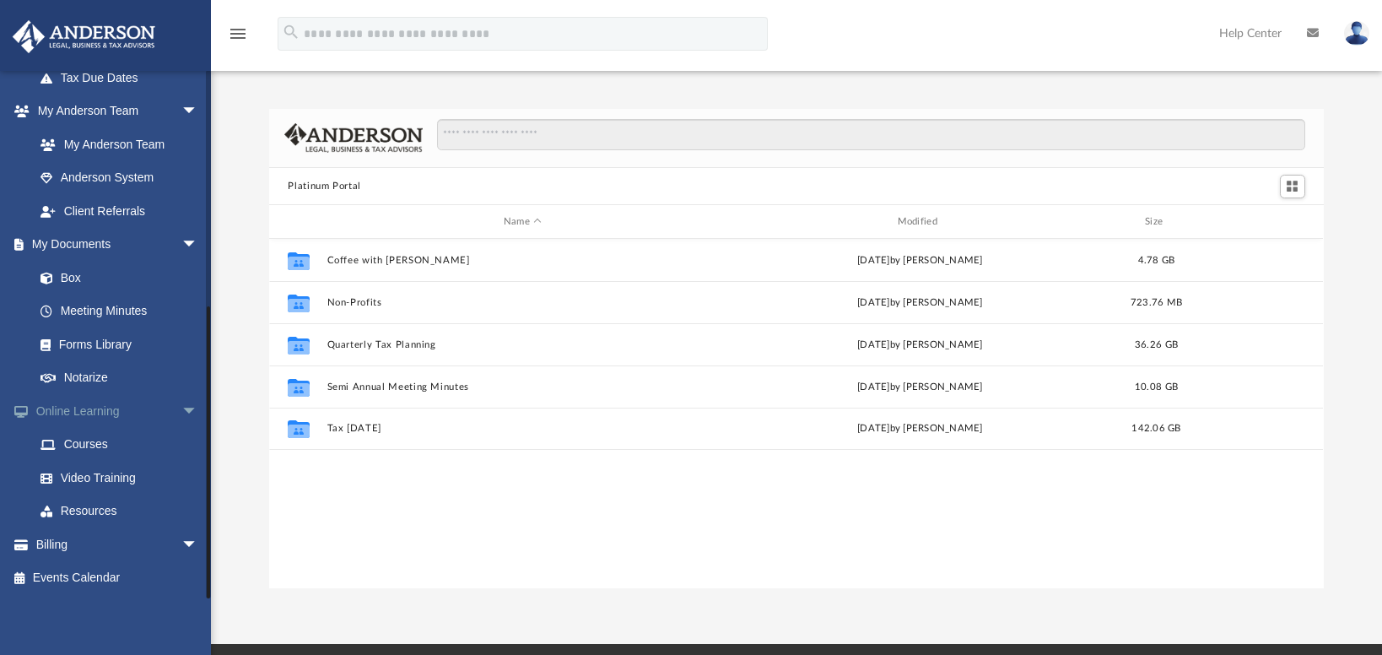
click at [181, 407] on span "arrow_drop_down" at bounding box center [198, 411] width 34 height 35
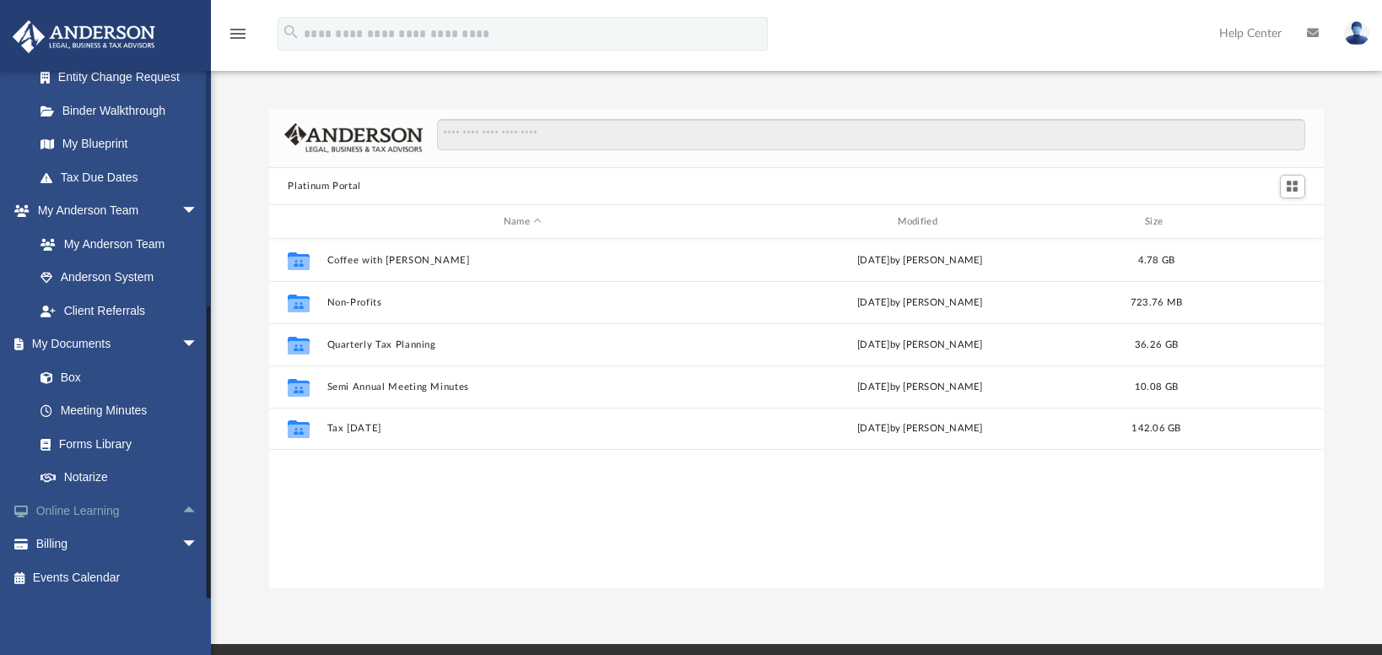
scroll to position [315, 0]
click at [181, 543] on span "arrow_drop_down" at bounding box center [198, 545] width 34 height 35
click at [181, 341] on span "arrow_drop_down" at bounding box center [198, 344] width 34 height 35
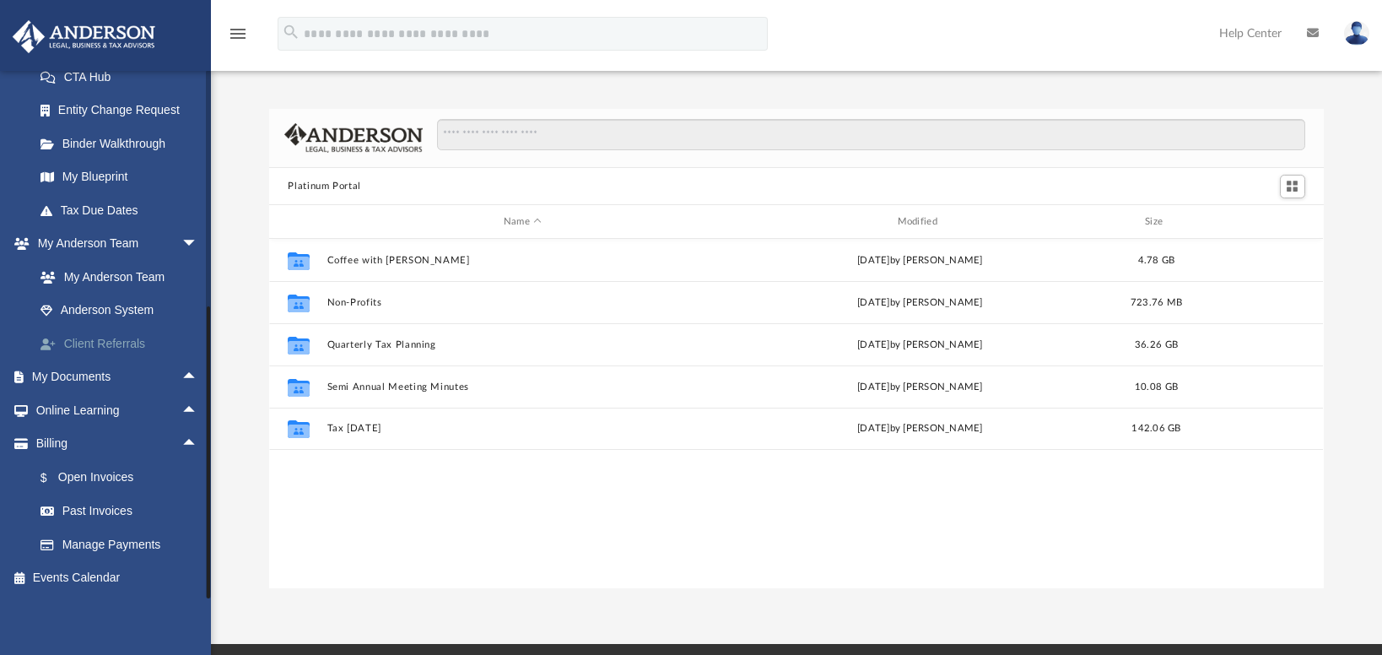
scroll to position [282, 0]
click at [181, 242] on span "arrow_drop_down" at bounding box center [198, 244] width 34 height 35
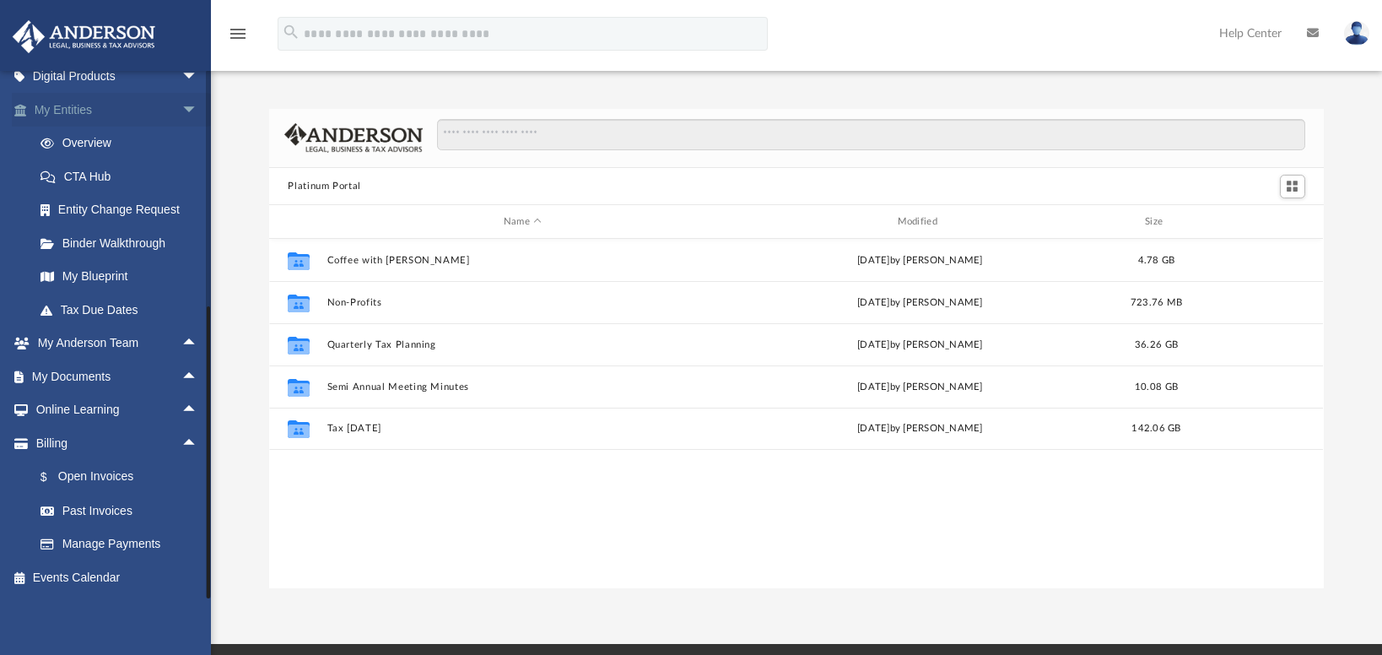
click at [181, 106] on span "arrow_drop_down" at bounding box center [198, 110] width 34 height 35
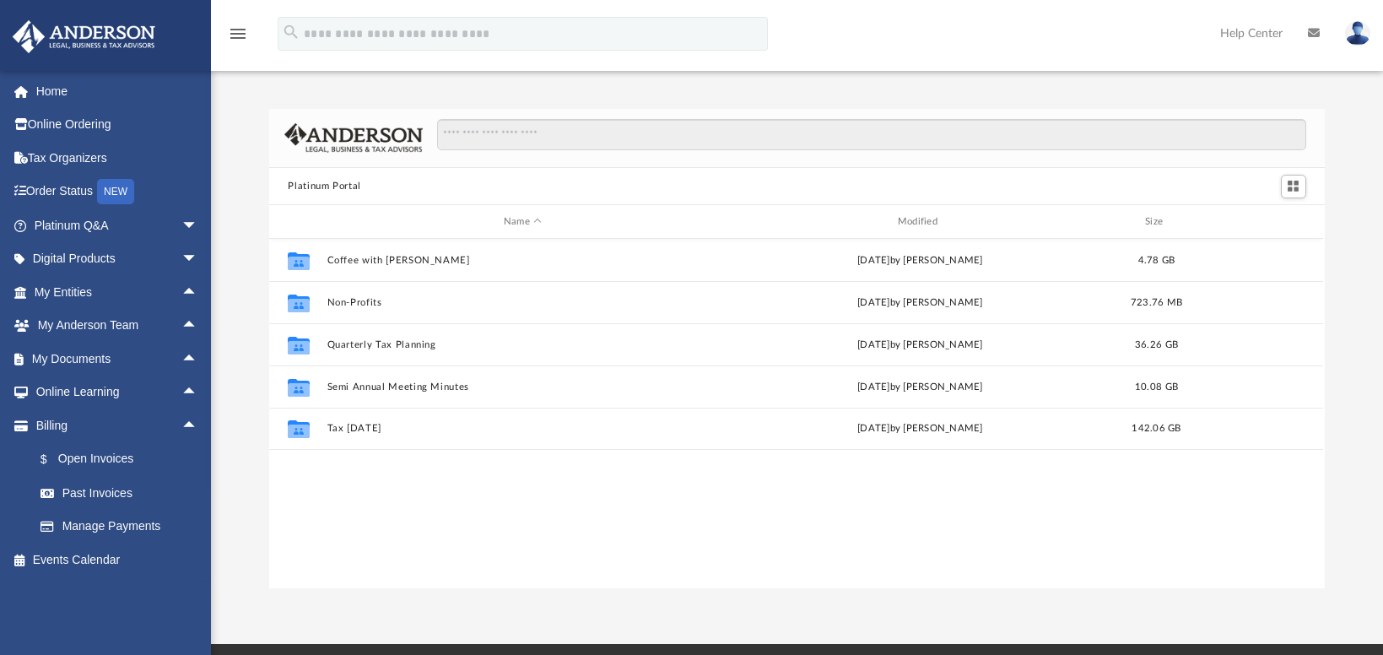
scroll to position [371, 1042]
